Goal: Information Seeking & Learning: Find contact information

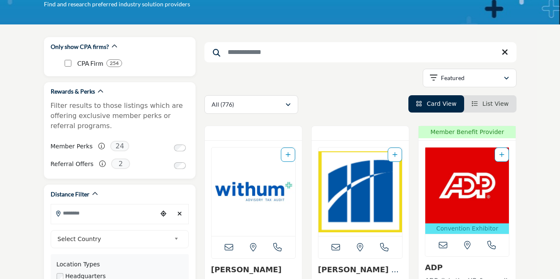
scroll to position [211, 0]
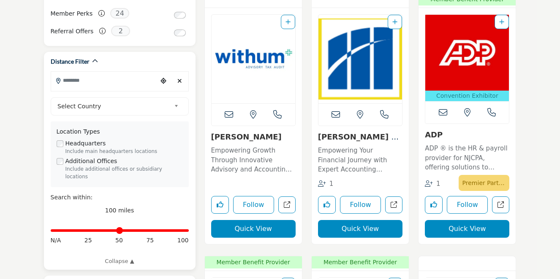
click at [100, 82] on input "Search Location" at bounding box center [104, 80] width 106 height 16
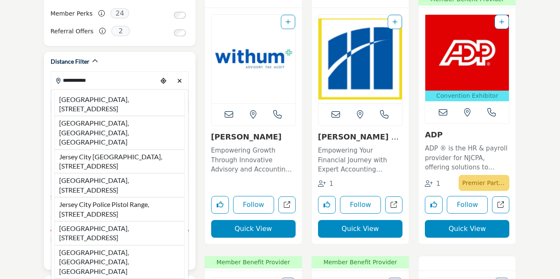
drag, startPoint x: 16, startPoint y: 82, endPoint x: 100, endPoint y: 80, distance: 84.5
click at [100, 80] on input "**********" at bounding box center [104, 80] width 106 height 16
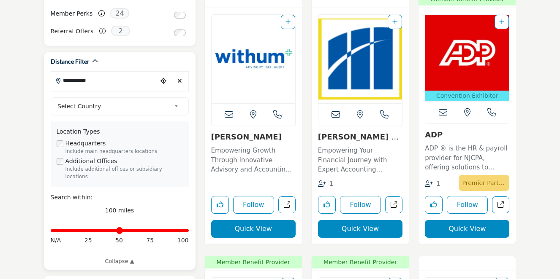
click at [95, 80] on input "**********" at bounding box center [104, 80] width 106 height 16
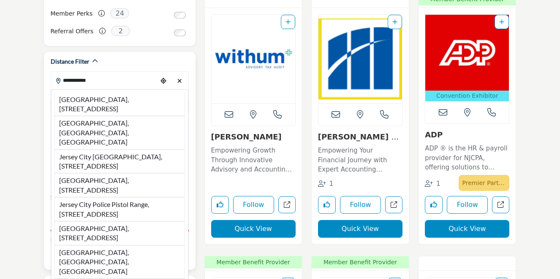
click at [95, 80] on input "**********" at bounding box center [104, 80] width 106 height 16
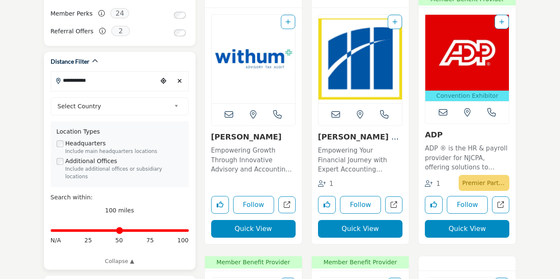
click at [95, 80] on input "**********" at bounding box center [104, 80] width 106 height 16
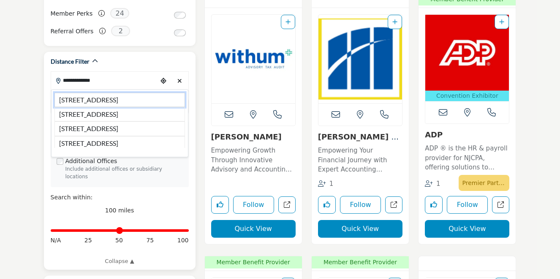
click at [99, 96] on li "235 Pavonia Ave, Jersey City, NJ, 07302, USA" at bounding box center [119, 100] width 130 height 14
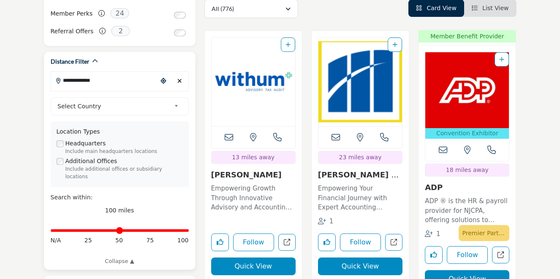
type input "**********"
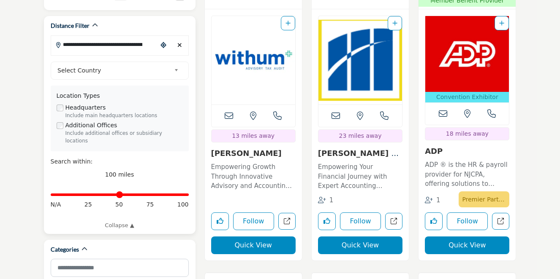
scroll to position [253, 0]
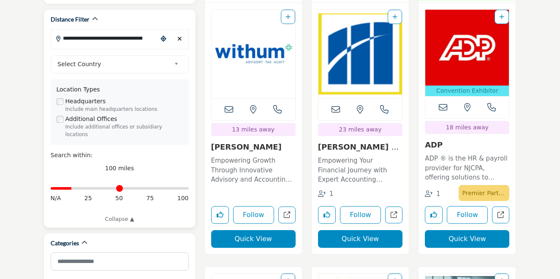
drag, startPoint x: 185, startPoint y: 184, endPoint x: 73, endPoint y: 194, distance: 112.4
click at [73, 190] on input "Distance in miles" at bounding box center [120, 189] width 138 height 2
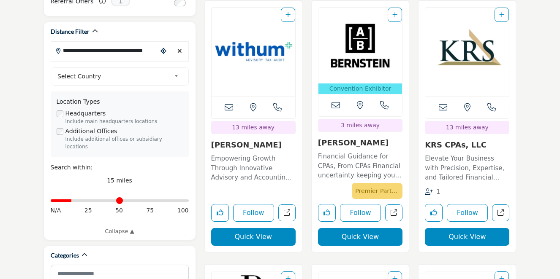
scroll to position [253, 0]
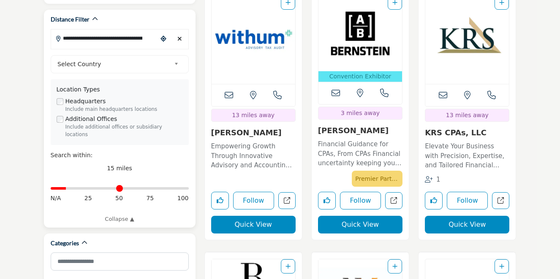
drag, startPoint x: 74, startPoint y: 184, endPoint x: 69, endPoint y: 186, distance: 5.3
type input "**"
click at [69, 188] on input "Distance in miles" at bounding box center [120, 189] width 138 height 2
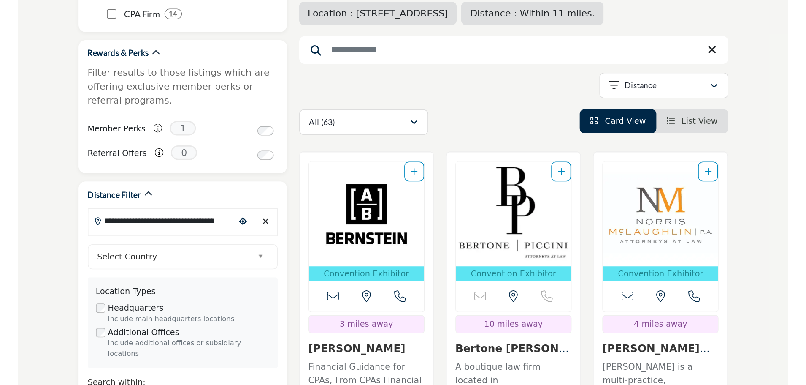
scroll to position [84, 0]
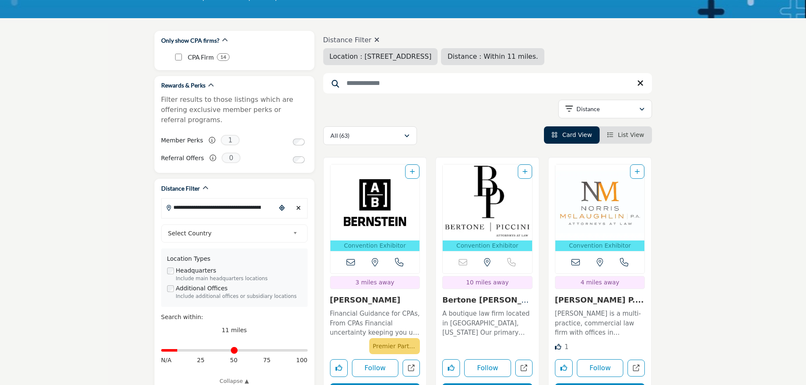
click at [519, 135] on span "List View" at bounding box center [631, 134] width 26 height 7
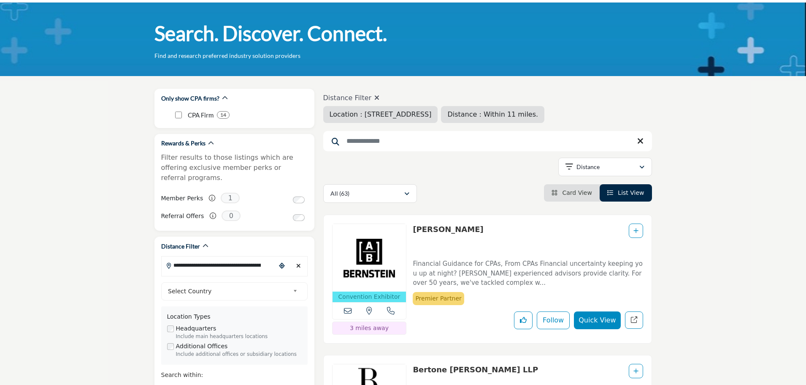
scroll to position [127, 0]
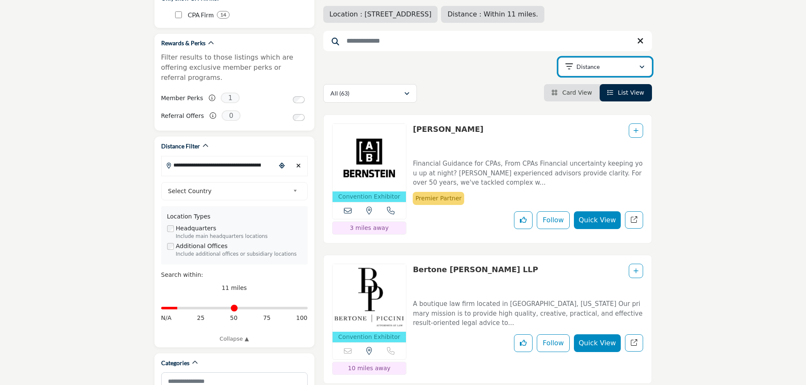
click at [519, 61] on button "Distance" at bounding box center [605, 66] width 94 height 19
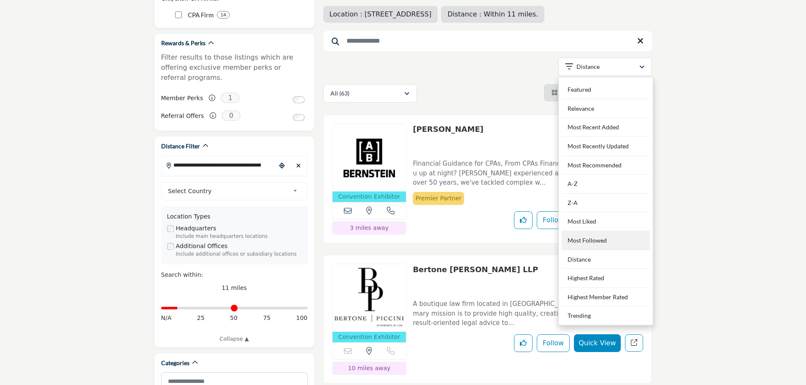
click at [519, 241] on Followed "Most Followed" at bounding box center [606, 240] width 88 height 19
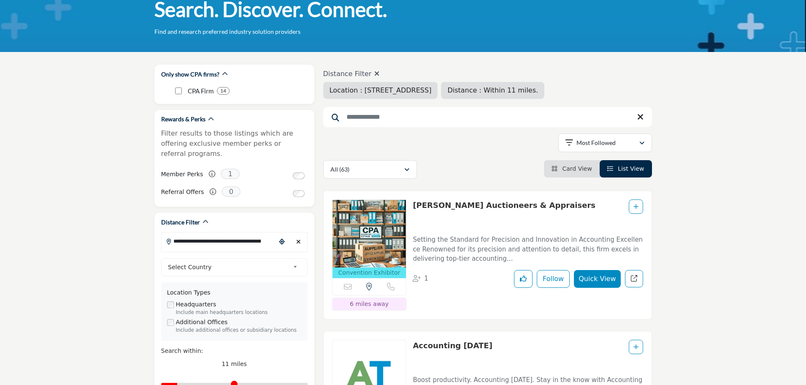
scroll to position [84, 0]
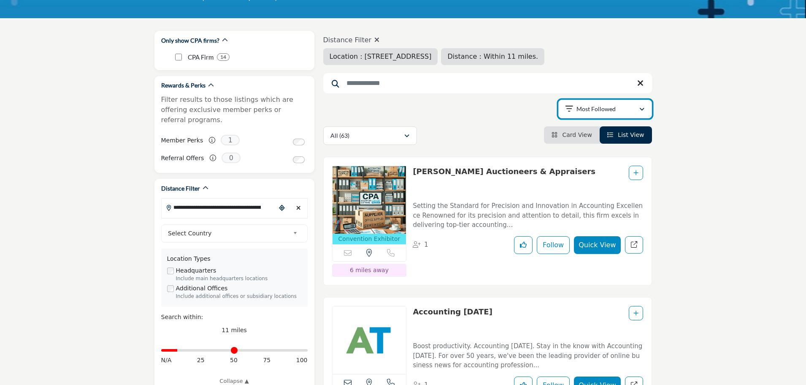
click at [519, 114] on div "Most Followed" at bounding box center [602, 109] width 73 height 10
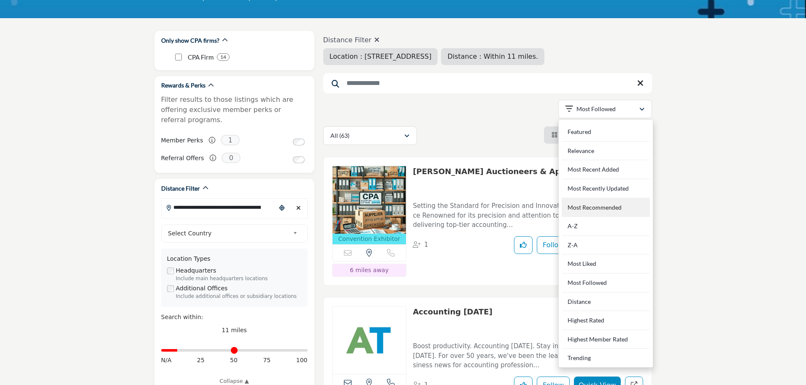
click at [519, 207] on Recommended "Most Recommended" at bounding box center [606, 207] width 88 height 19
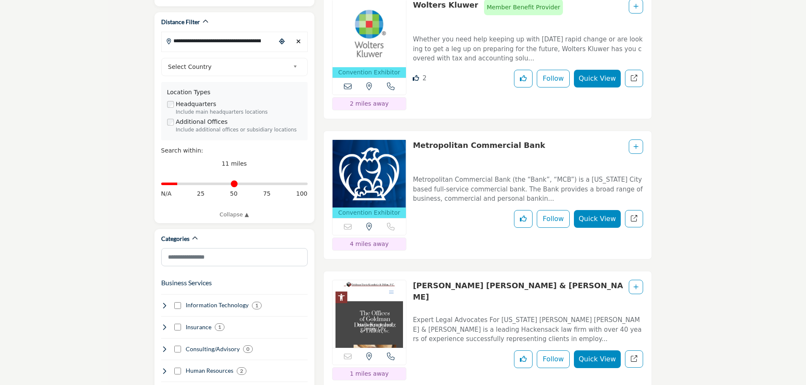
scroll to position [169, 0]
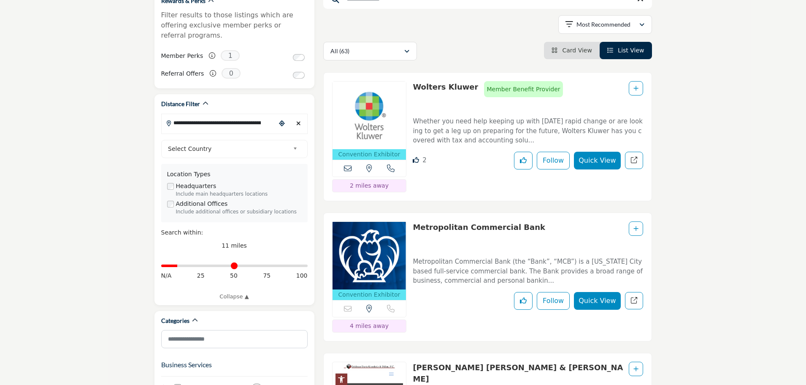
drag, startPoint x: 408, startPoint y: 88, endPoint x: 460, endPoint y: 96, distance: 52.6
click at [465, 88] on div "Convention Exhibitor 2025 NJCPA Convention & Expo exhibitor Call Number" at bounding box center [487, 136] width 329 height 129
click at [454, 117] on p "Whether you need help keeping up with today's rapid change or are looking to ge…" at bounding box center [528, 131] width 230 height 29
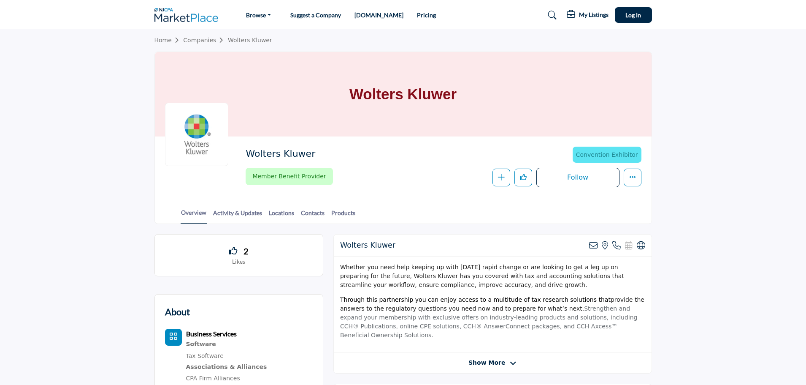
drag, startPoint x: 243, startPoint y: 156, endPoint x: 320, endPoint y: 156, distance: 77.3
click at [320, 156] on div "Wolters Kluwer Convention Exhibitor 2025 NJCPA Convention & Expo exhibitor Memb…" at bounding box center [403, 166] width 477 height 41
copy h2 "Wolters Kluwer"
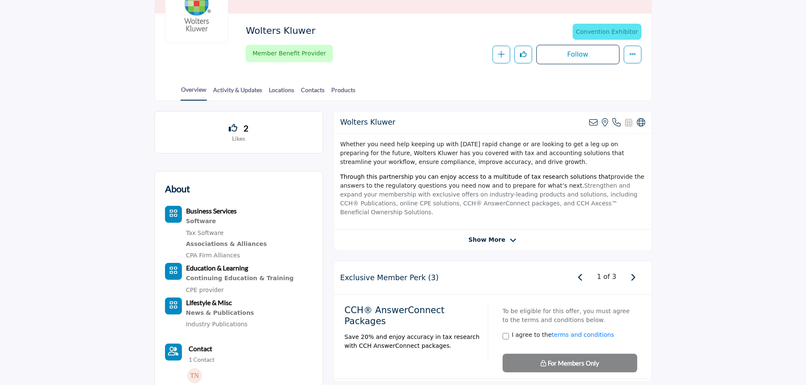
scroll to position [127, 0]
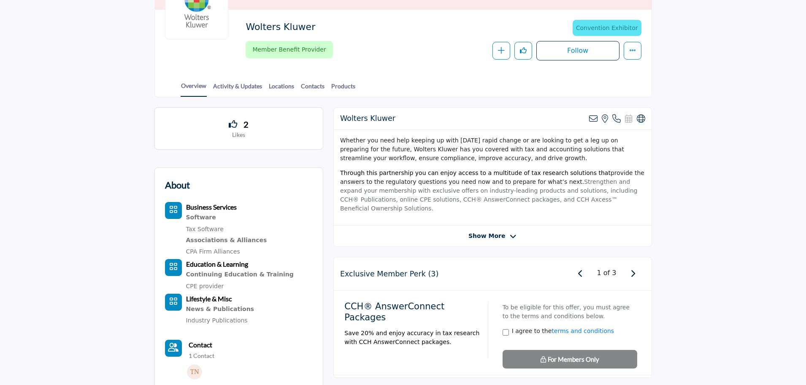
click at [503, 232] on div "Wolters Kluwer View email address of this listing View the location of this lis…" at bounding box center [492, 176] width 319 height 139
click at [511, 233] on icon at bounding box center [513, 237] width 7 height 8
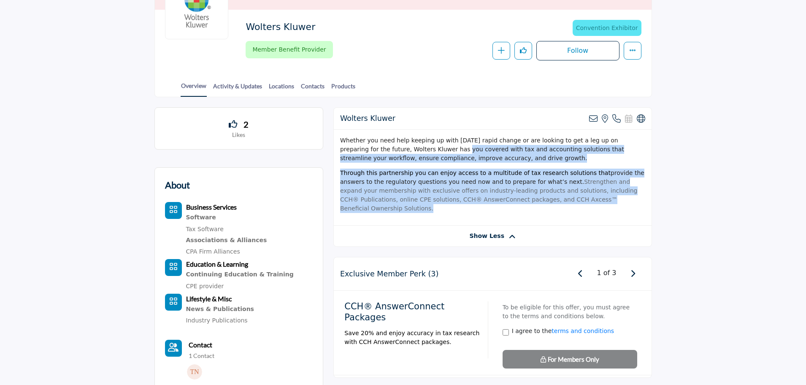
drag, startPoint x: 407, startPoint y: 146, endPoint x: 627, endPoint y: 197, distance: 225.3
click at [627, 197] on div "Whether you need help keeping up with today's rapid change or are looking to ge…" at bounding box center [493, 178] width 318 height 96
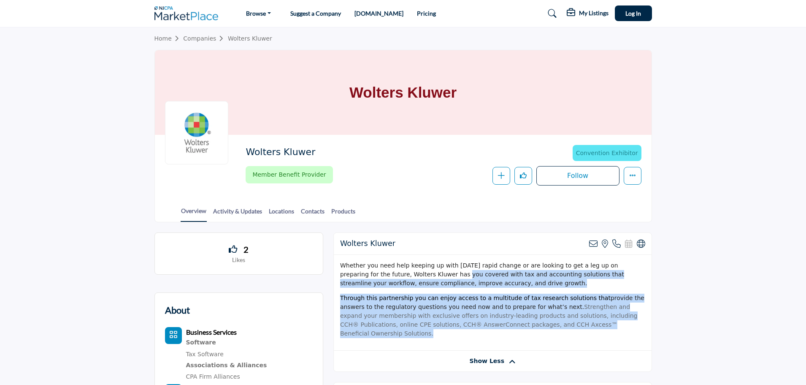
scroll to position [0, 0]
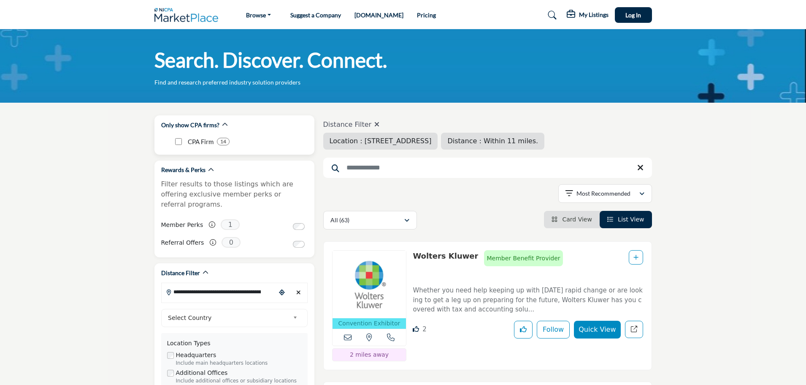
click at [175, 139] on div "CPA Firm 14" at bounding box center [240, 142] width 135 height 14
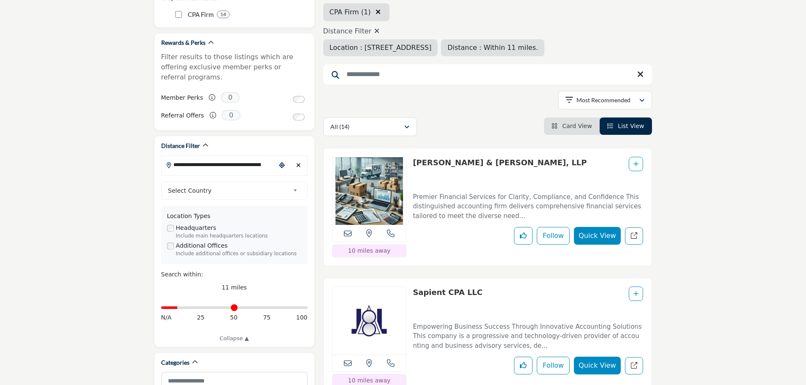
scroll to position [127, 0]
click at [566, 104] on icon "button" at bounding box center [570, 100] width 8 height 8
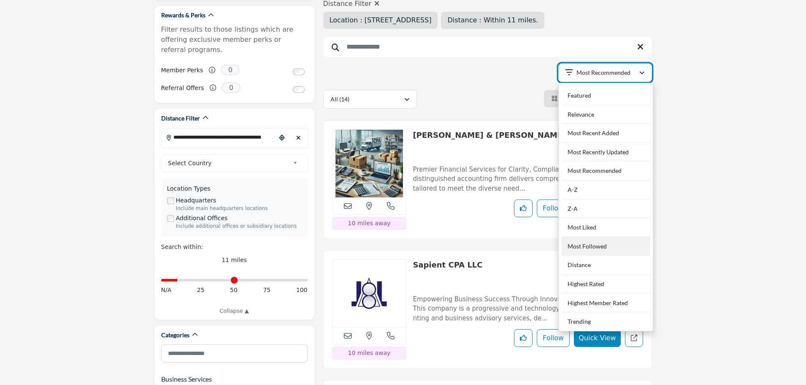
scroll to position [169, 0]
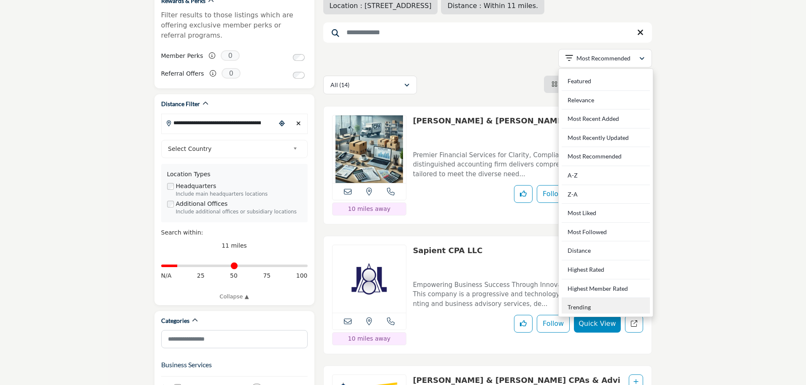
click at [603, 306] on div "Trending" at bounding box center [606, 306] width 88 height 16
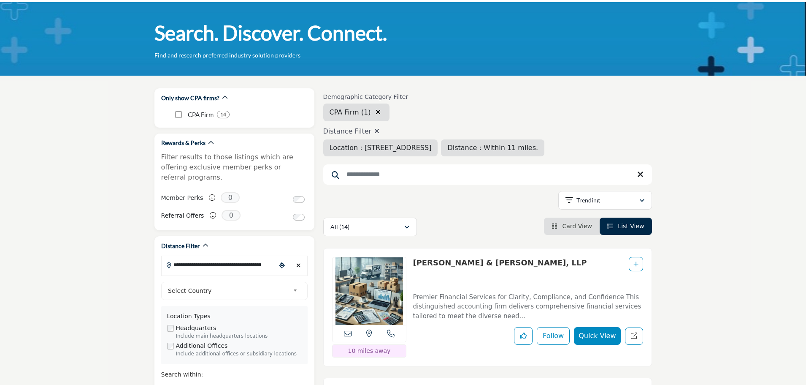
scroll to position [42, 0]
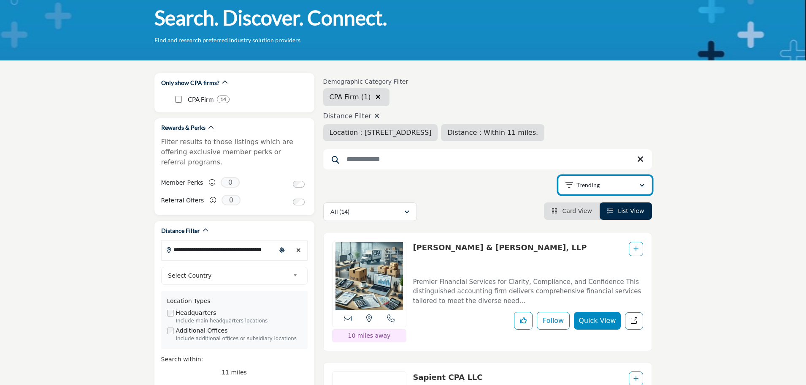
click at [605, 190] on button "Trending" at bounding box center [605, 185] width 94 height 19
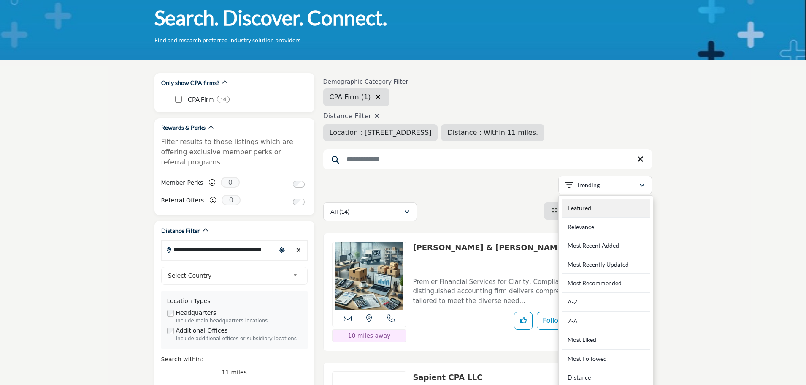
click at [608, 210] on div "Featured" at bounding box center [606, 207] width 88 height 19
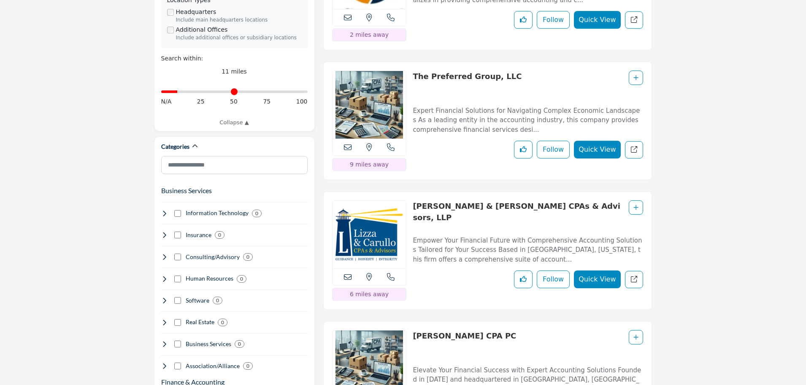
scroll to position [380, 0]
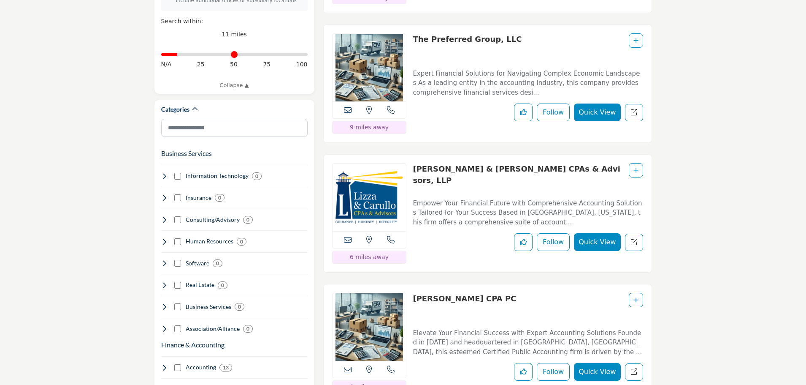
drag, startPoint x: 408, startPoint y: 168, endPoint x: 528, endPoint y: 173, distance: 120.4
click at [528, 173] on div "View the location of this listing Call Number" at bounding box center [487, 213] width 329 height 118
copy div "View the location of this listing Call Number 6 miles away Lizza & Carullo CPAs…"
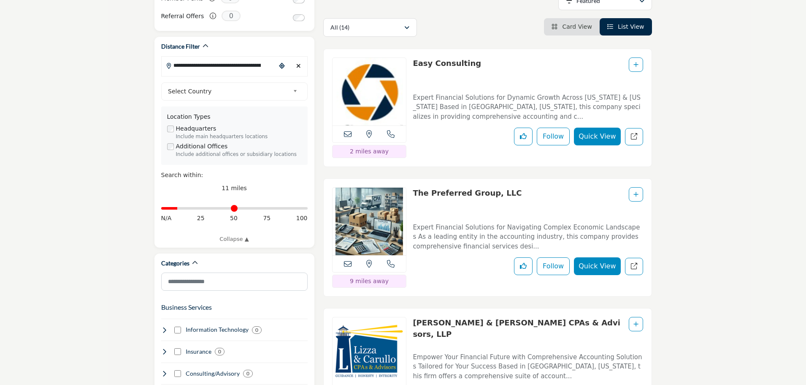
scroll to position [211, 0]
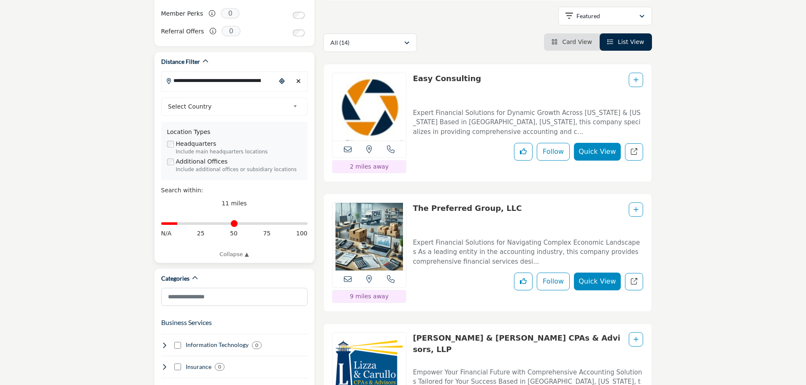
click at [200, 72] on input "**********" at bounding box center [219, 80] width 114 height 16
paste input "Search Location"
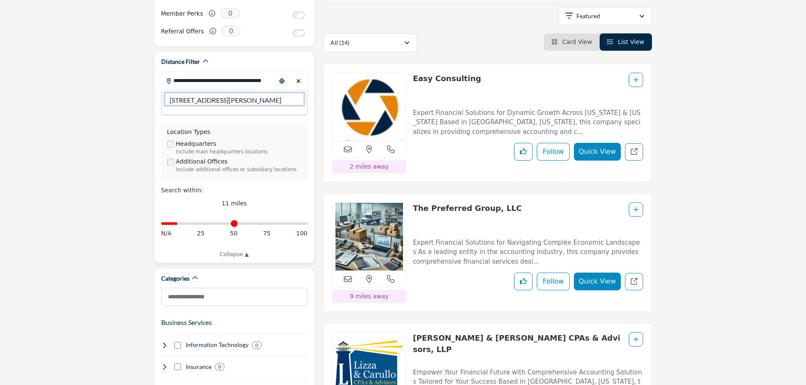
click at [218, 93] on li "1 Boland Dr, West Orange, NJ, 07052, USA" at bounding box center [234, 99] width 139 height 12
type input "**********"
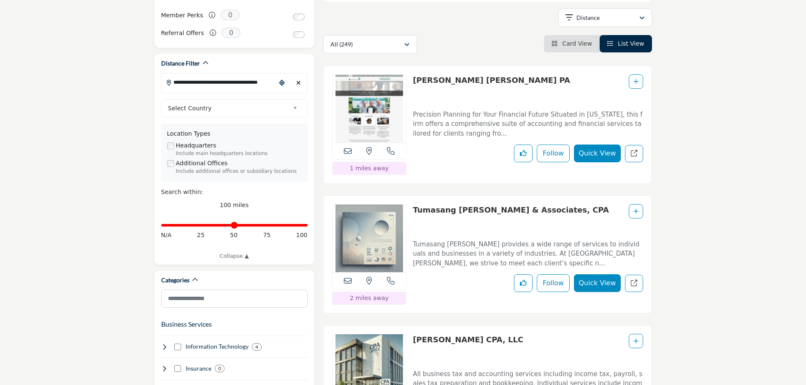
scroll to position [211, 0]
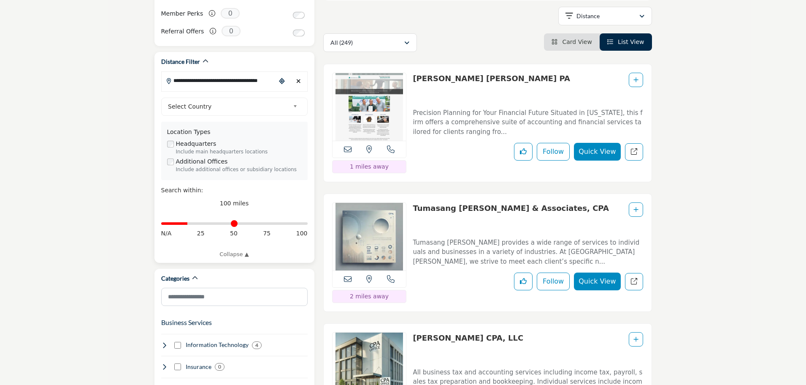
drag, startPoint x: 302, startPoint y: 212, endPoint x: 190, endPoint y: 221, distance: 112.7
click at [190, 222] on input "Distance in miles" at bounding box center [234, 223] width 146 height 2
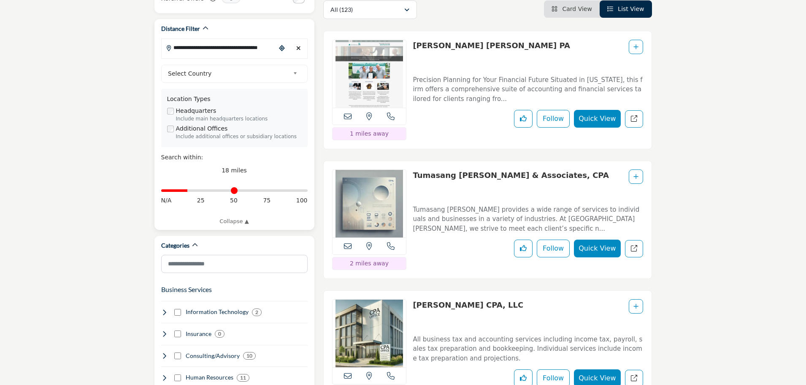
scroll to position [169, 0]
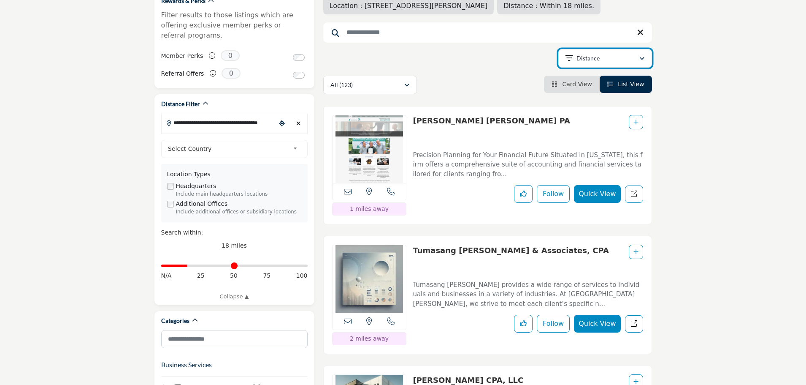
click at [603, 60] on div "Distance" at bounding box center [602, 58] width 73 height 10
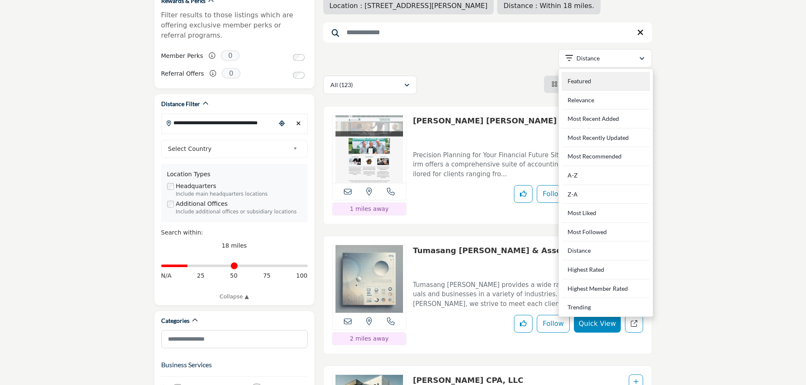
click at [605, 82] on div "Featured" at bounding box center [606, 81] width 88 height 19
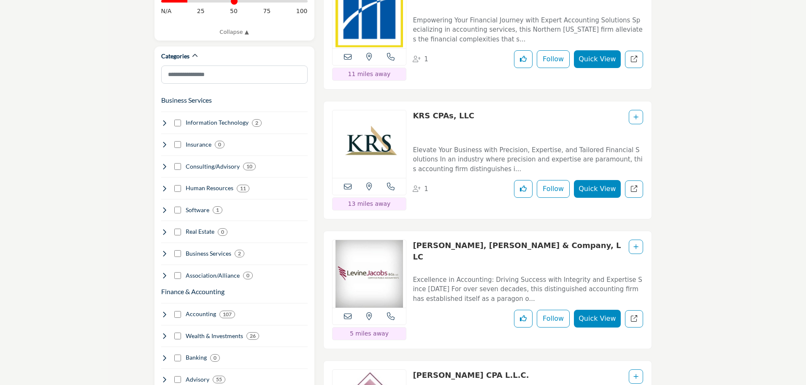
scroll to position [549, 0]
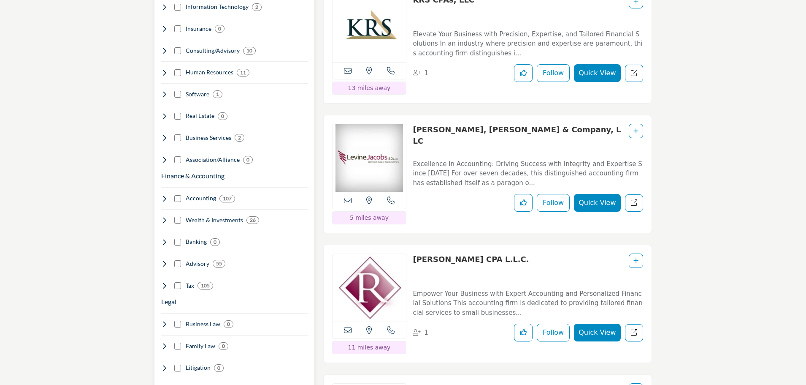
click at [164, 195] on icon at bounding box center [164, 198] width 7 height 7
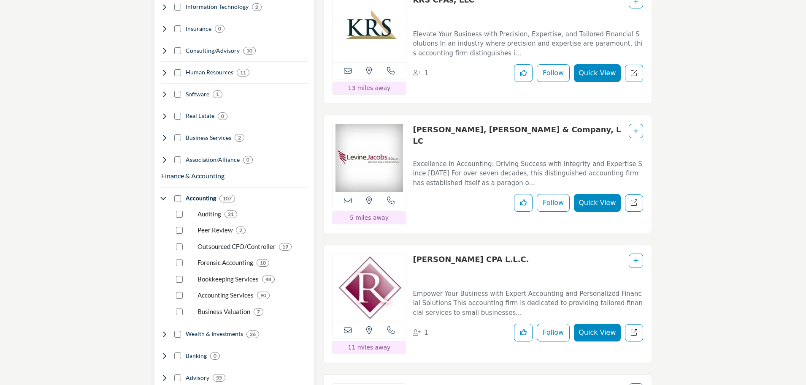
click at [163, 195] on icon at bounding box center [164, 198] width 7 height 7
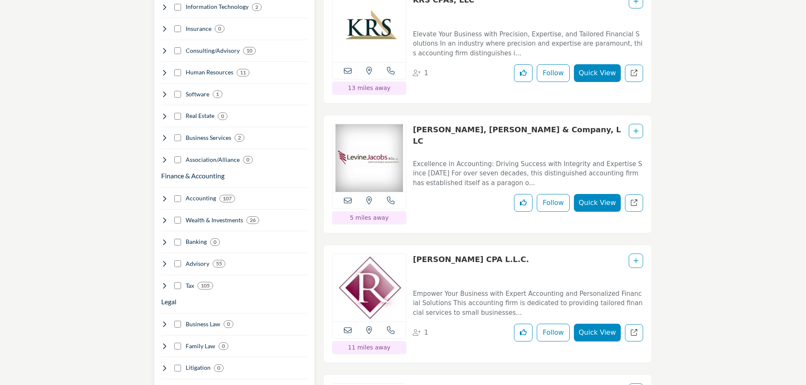
click at [167, 216] on div "Wealth & Investments 26" at bounding box center [210, 220] width 98 height 9
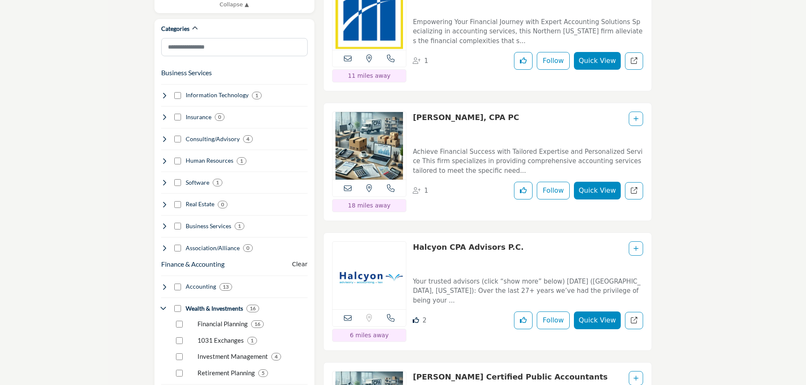
scroll to position [549, 0]
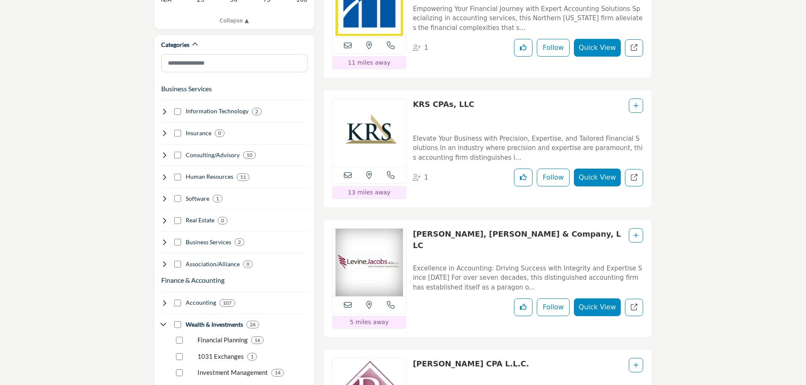
scroll to position [591, 0]
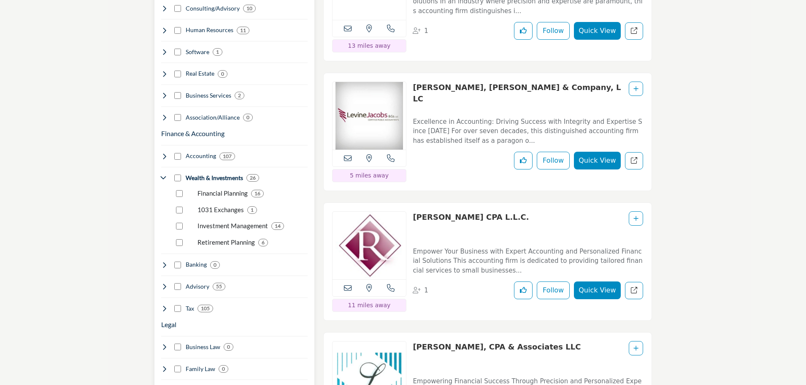
click at [164, 174] on icon at bounding box center [164, 177] width 7 height 7
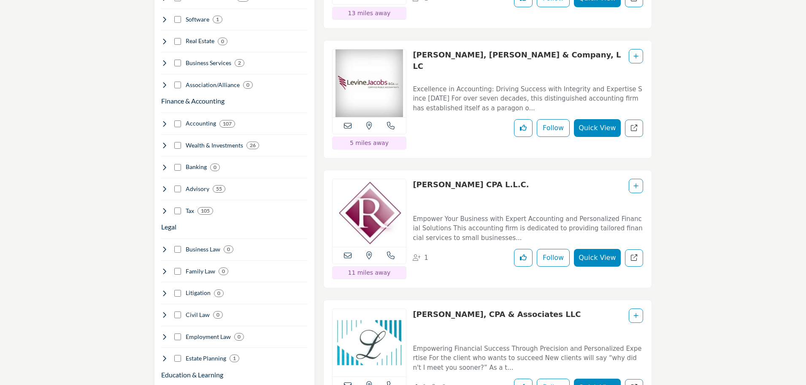
scroll to position [675, 0]
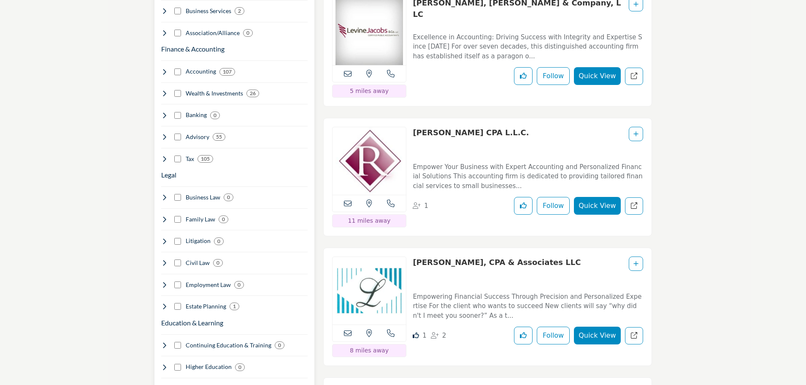
click at [165, 155] on icon at bounding box center [164, 158] width 7 height 7
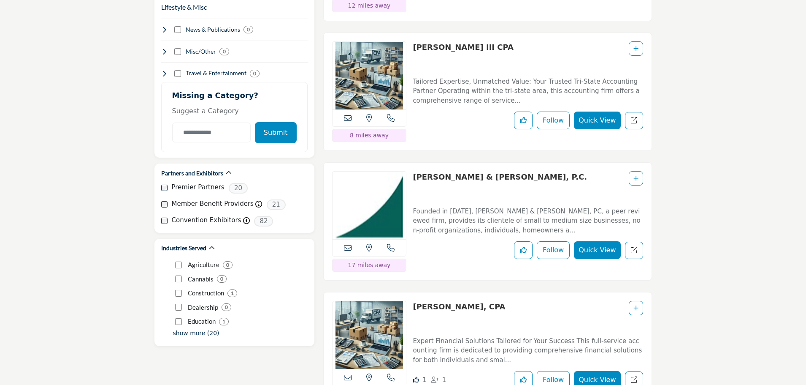
scroll to position [1182, 0]
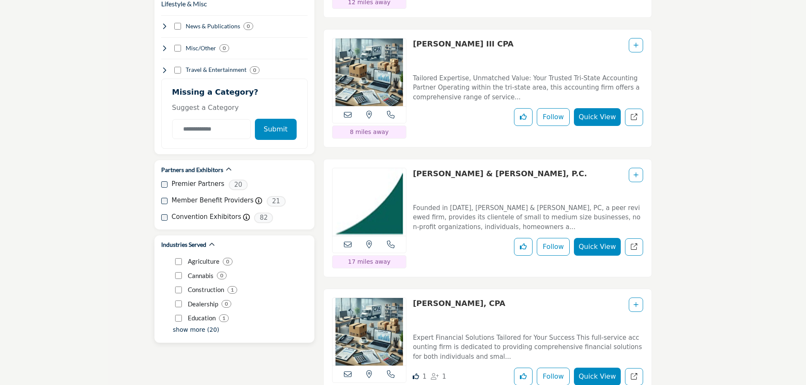
click at [184, 325] on p "show more (20)" at bounding box center [196, 329] width 46 height 9
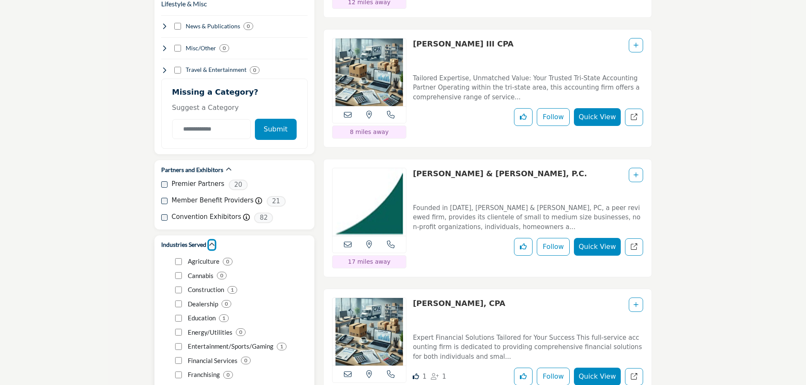
click at [210, 241] on icon "button" at bounding box center [212, 244] width 6 height 6
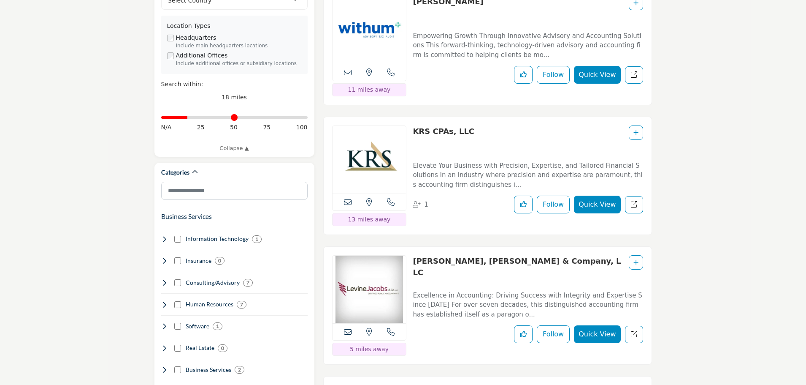
scroll to position [211, 0]
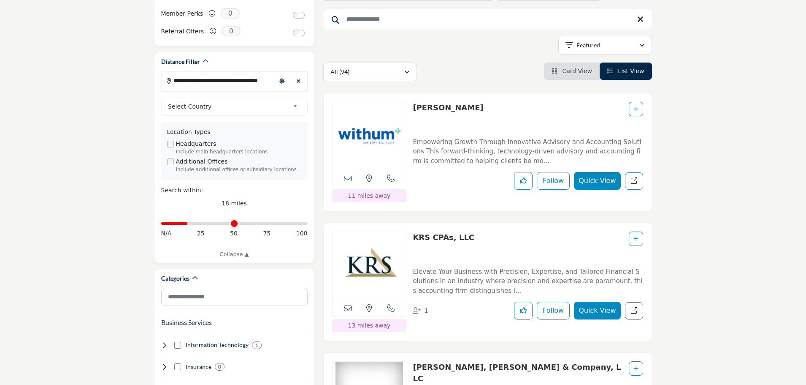
drag, startPoint x: 411, startPoint y: 109, endPoint x: 440, endPoint y: 111, distance: 28.8
click at [440, 111] on div "View the location of this listing Call Number" at bounding box center [487, 152] width 329 height 118
copy link "Withum"
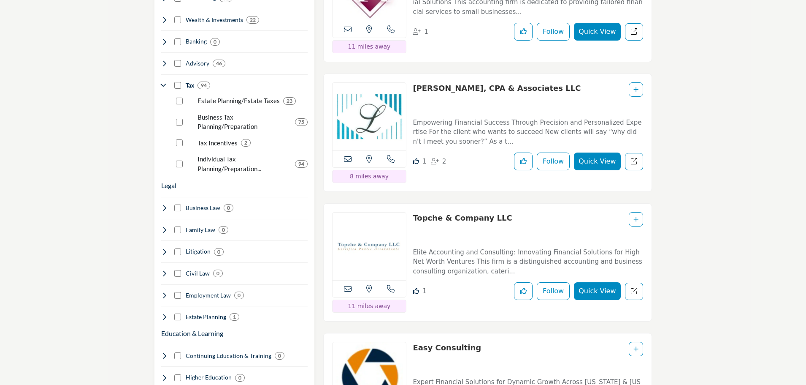
scroll to position [760, 0]
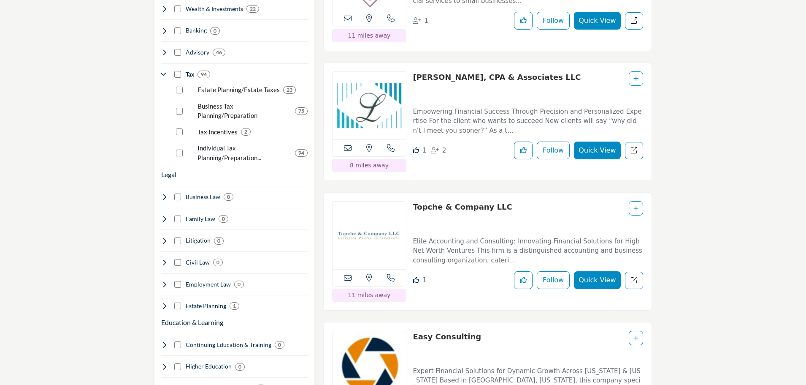
drag, startPoint x: 409, startPoint y: 207, endPoint x: 494, endPoint y: 206, distance: 84.4
click at [494, 206] on div "View the location of this listing Call Number 1" at bounding box center [487, 251] width 329 height 118
copy div "View the location of this listing Call Number 11 miles away Topche & Company LL"
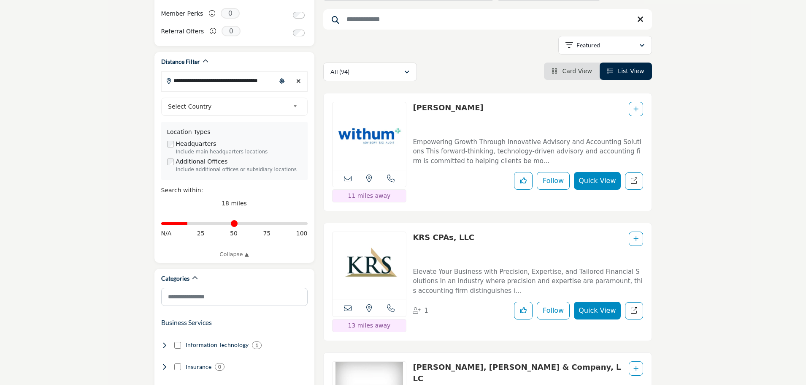
scroll to position [338, 0]
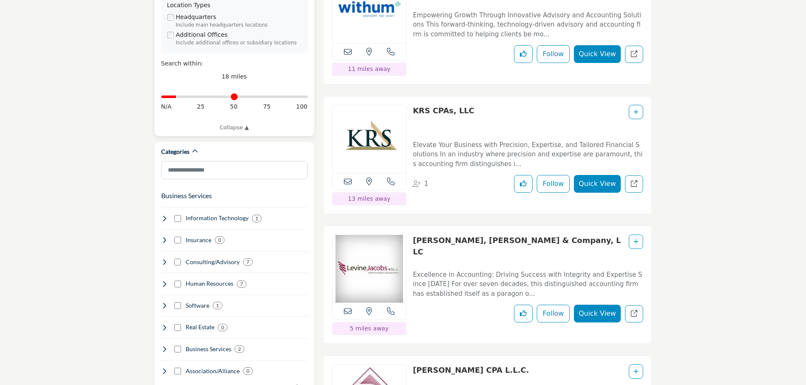
drag, startPoint x: 191, startPoint y: 88, endPoint x: 178, endPoint y: 90, distance: 13.2
type input "**"
click at [178, 96] on input "Distance in miles" at bounding box center [234, 97] width 146 height 2
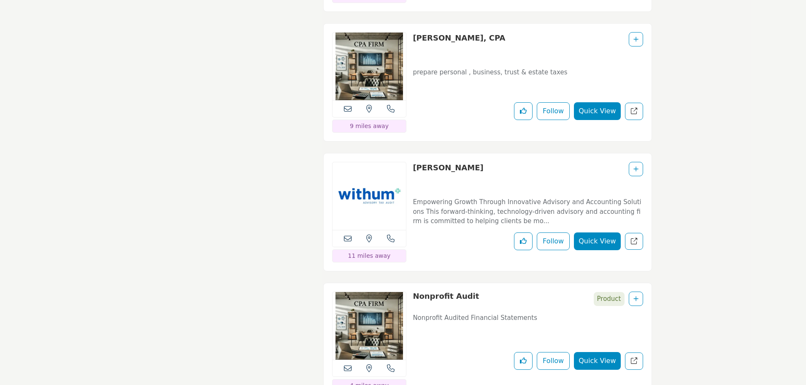
scroll to position [4897, 0]
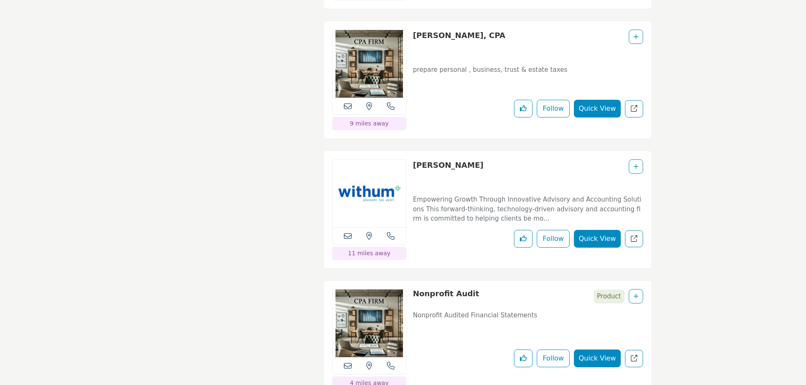
drag, startPoint x: 452, startPoint y: 141, endPoint x: 416, endPoint y: 145, distance: 36.5
click at [416, 159] on div "Withum" at bounding box center [528, 173] width 230 height 28
copy link "Withum"
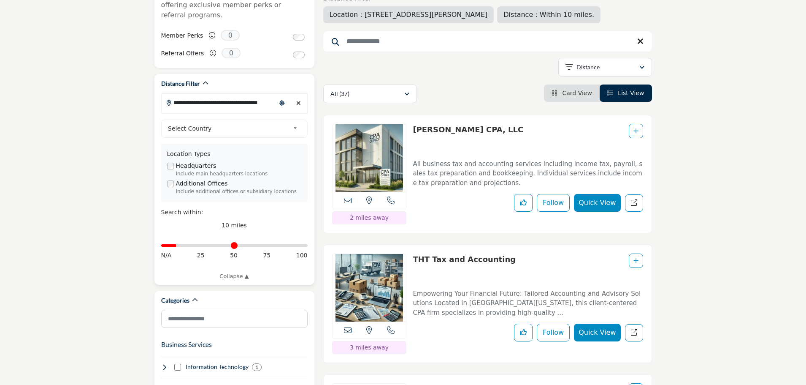
scroll to position [169, 0]
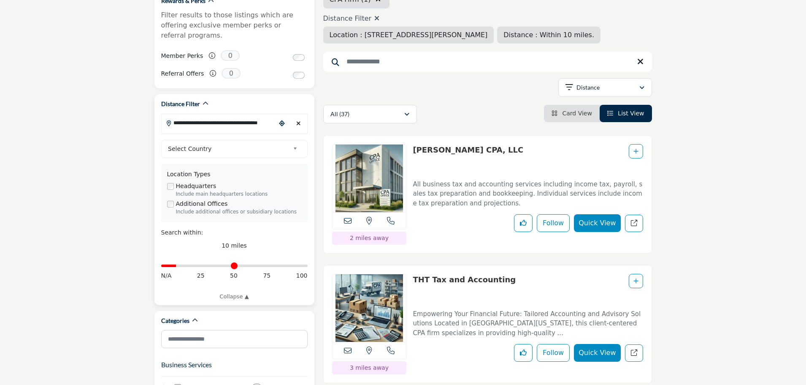
click at [193, 114] on input "**********" at bounding box center [219, 122] width 114 height 16
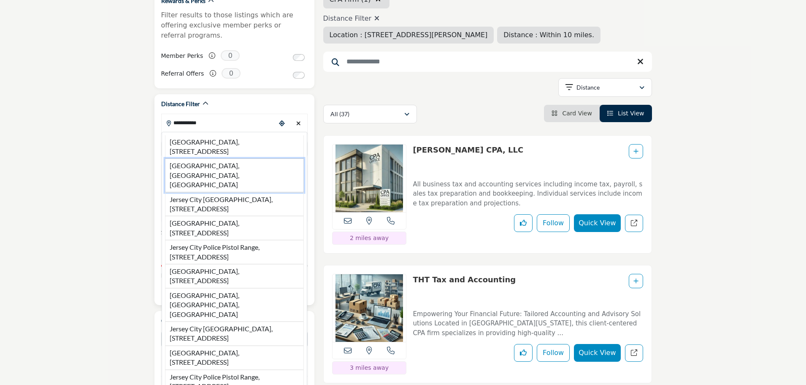
click at [207, 158] on li "Jersey City, NJ, USA" at bounding box center [234, 174] width 139 height 33
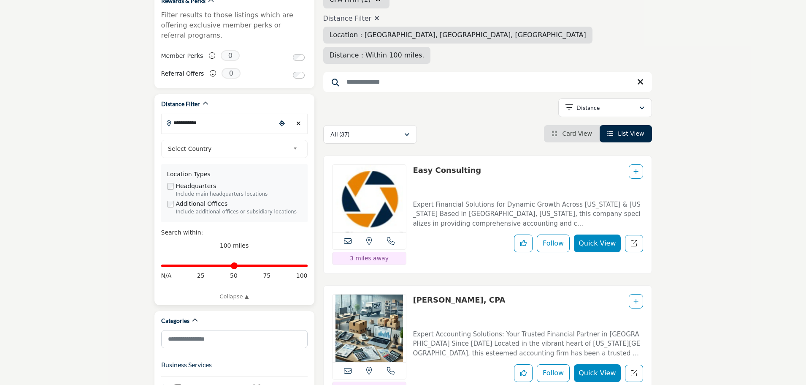
type input "**********"
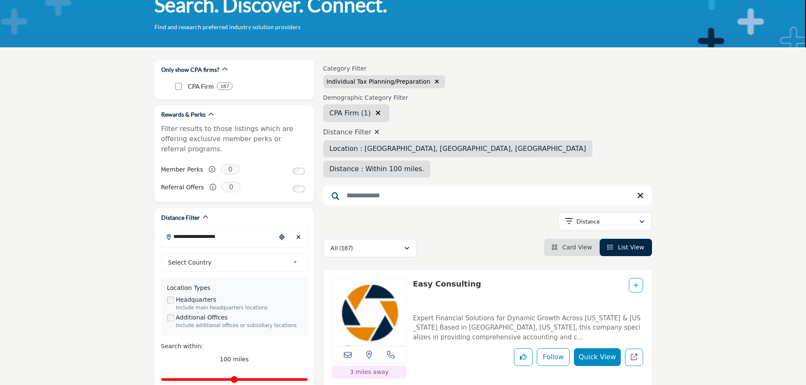
scroll to position [169, 0]
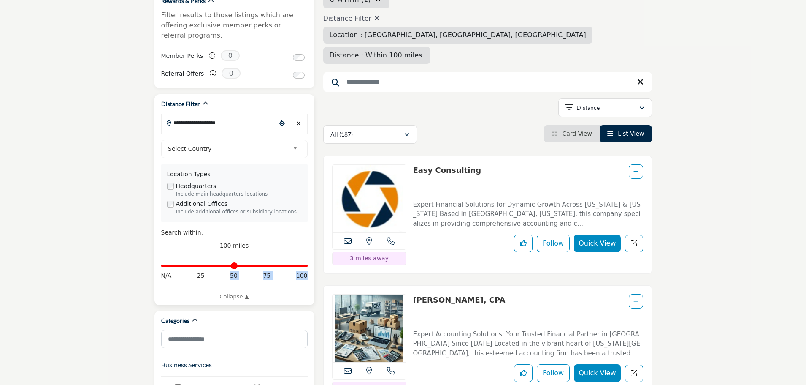
click at [228, 265] on div "Distance in miles N/A 25 50 75 100" at bounding box center [234, 270] width 146 height 32
drag, startPoint x: 304, startPoint y: 257, endPoint x: 94, endPoint y: 233, distance: 211.6
click at [177, 265] on input "Distance in miles" at bounding box center [234, 266] width 146 height 2
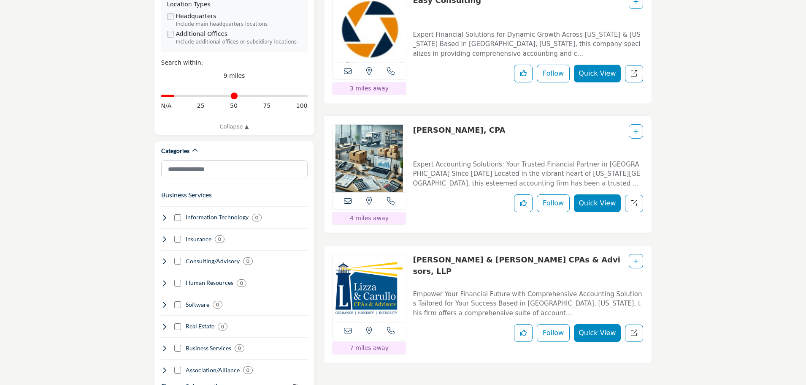
scroll to position [380, 0]
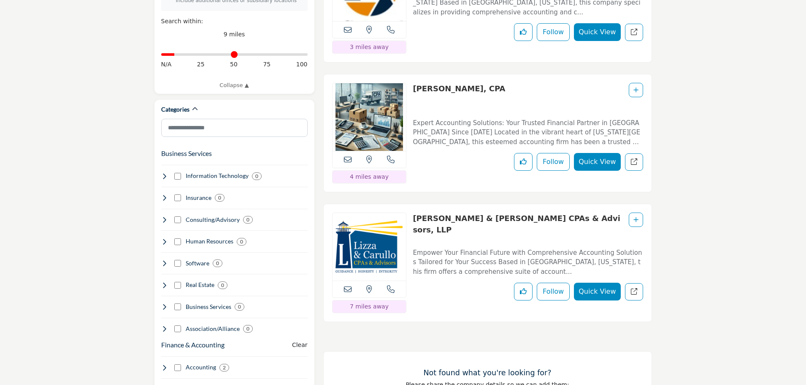
drag, startPoint x: 408, startPoint y: 197, endPoint x: 488, endPoint y: 198, distance: 79.4
click at [488, 203] on div "View the location of this listing Call Number" at bounding box center [487, 262] width 329 height 118
copy div "View the location of this listing Call Number 7 miles away Lizza & Carullo CPAs"
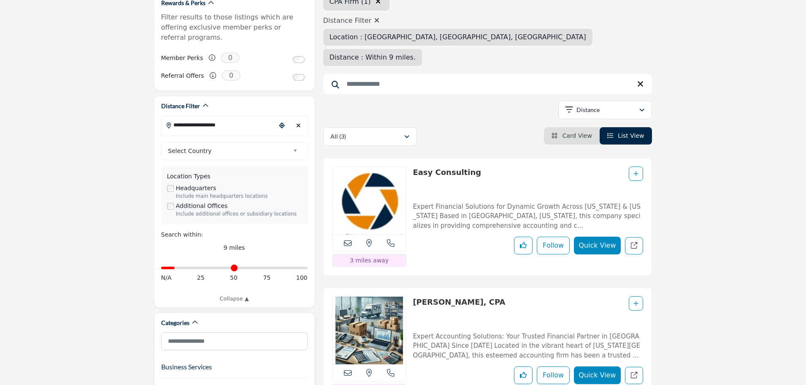
scroll to position [169, 0]
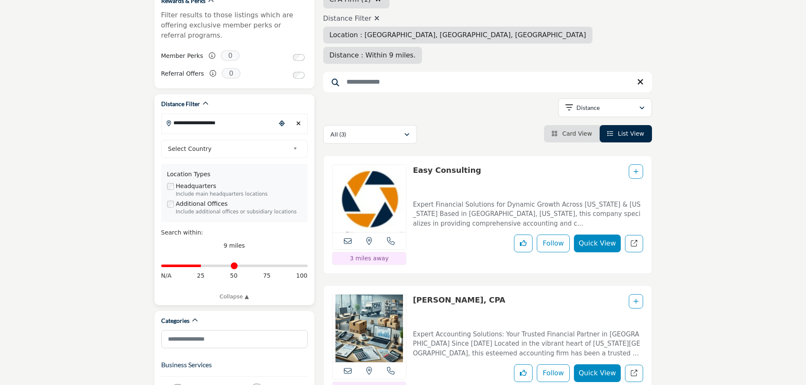
drag, startPoint x: 177, startPoint y: 257, endPoint x: 202, endPoint y: 258, distance: 24.9
click at [202, 265] on input "Distance in miles" at bounding box center [234, 266] width 146 height 2
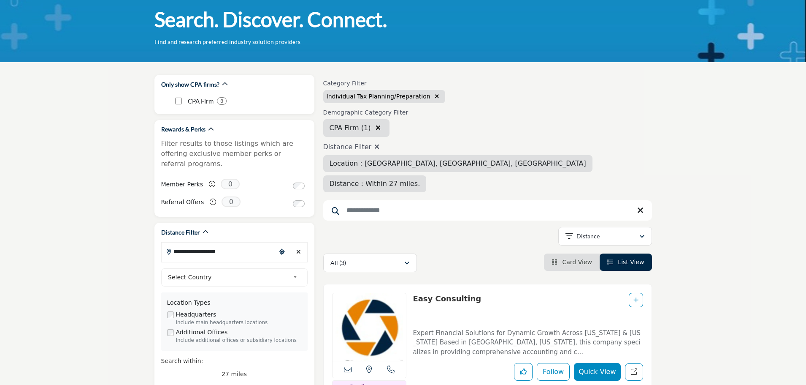
scroll to position [4, 0]
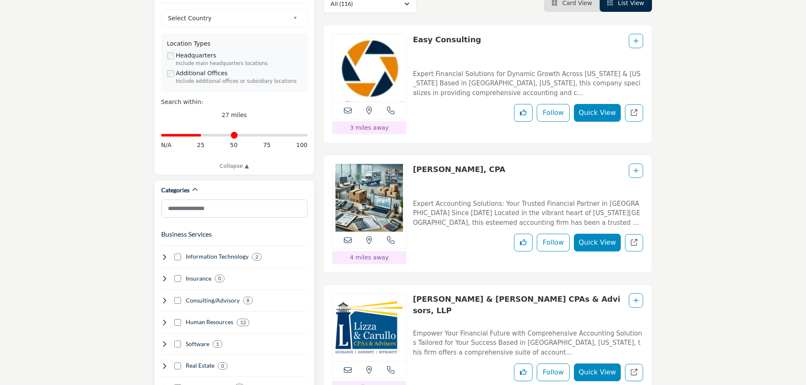
scroll to position [295, 0]
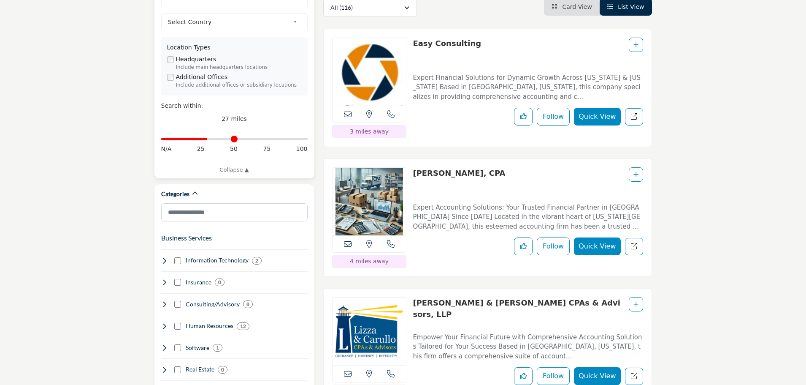
type input "**"
click at [209, 138] on input "Distance in miles" at bounding box center [234, 139] width 146 height 2
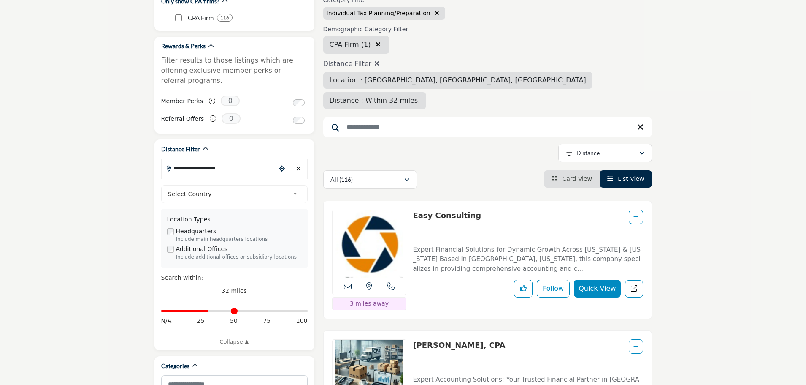
scroll to position [3, 0]
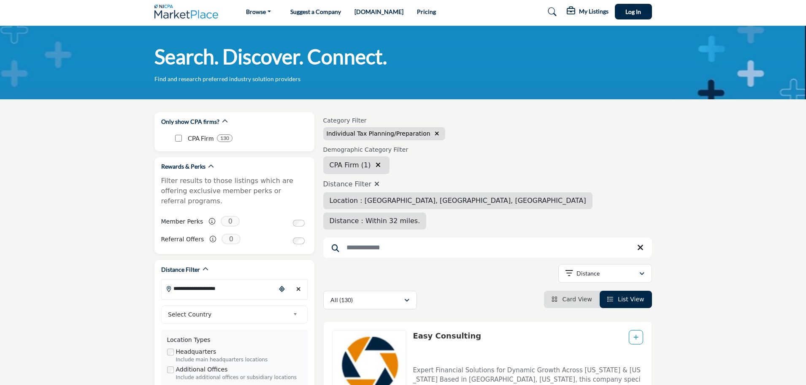
scroll to position [0, 0]
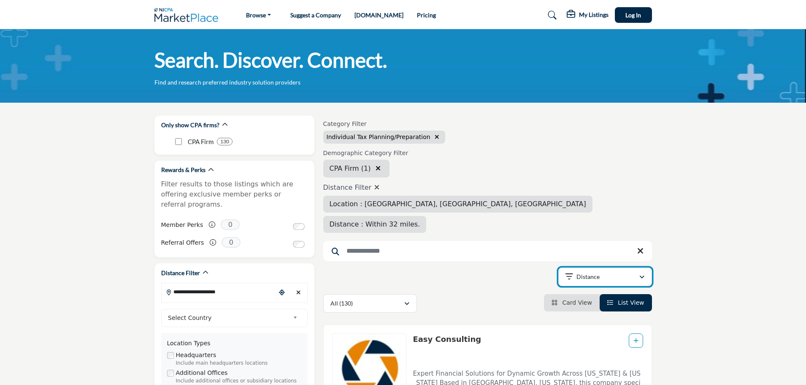
click at [636, 271] on div "Distance" at bounding box center [602, 276] width 73 height 10
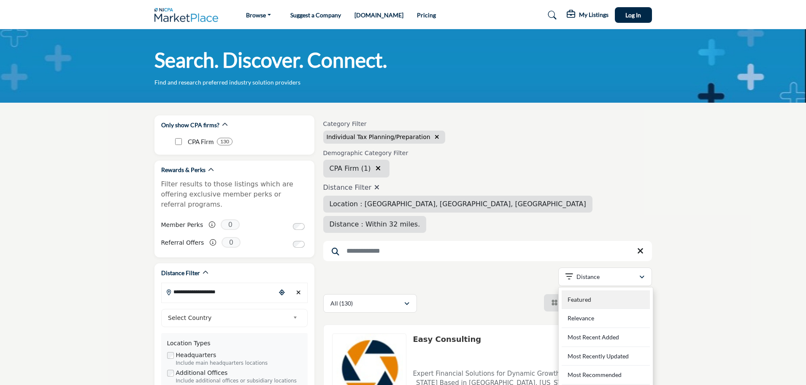
click at [627, 290] on div "Featured" at bounding box center [606, 299] width 88 height 19
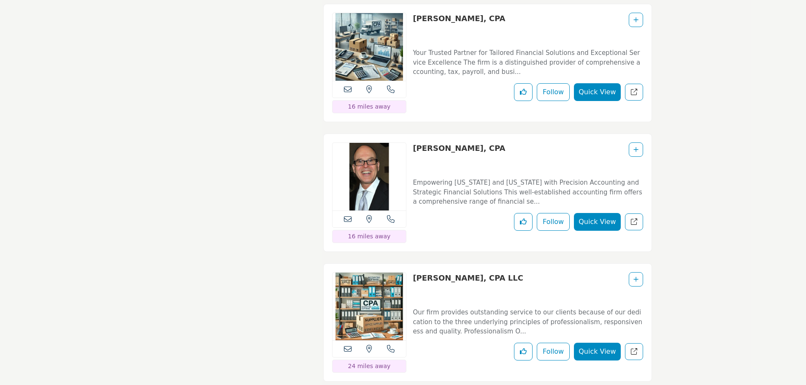
scroll to position [3884, 0]
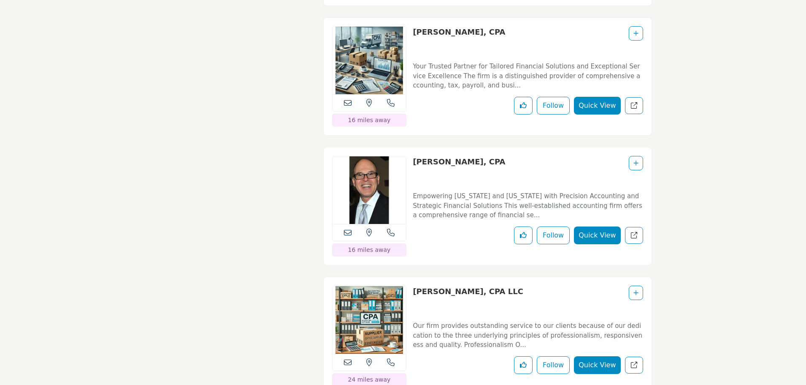
drag, startPoint x: 411, startPoint y: 119, endPoint x: 508, endPoint y: 117, distance: 97.5
click at [508, 147] on div "View the location of this listing Call Number" at bounding box center [487, 206] width 329 height 118
copy link "Alexander Rosenfeld, CPA"
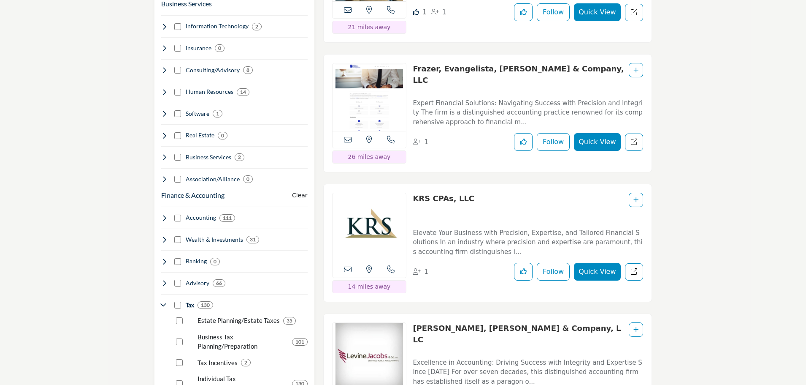
scroll to position [422, 0]
